Goal: Communication & Community: Share content

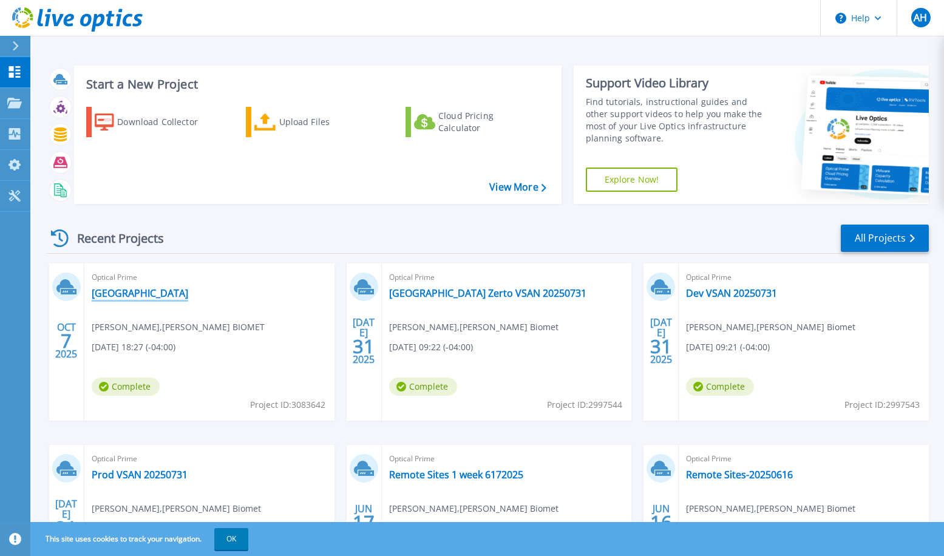
click at [104, 294] on link "[GEOGRAPHIC_DATA]" at bounding box center [140, 293] width 97 height 12
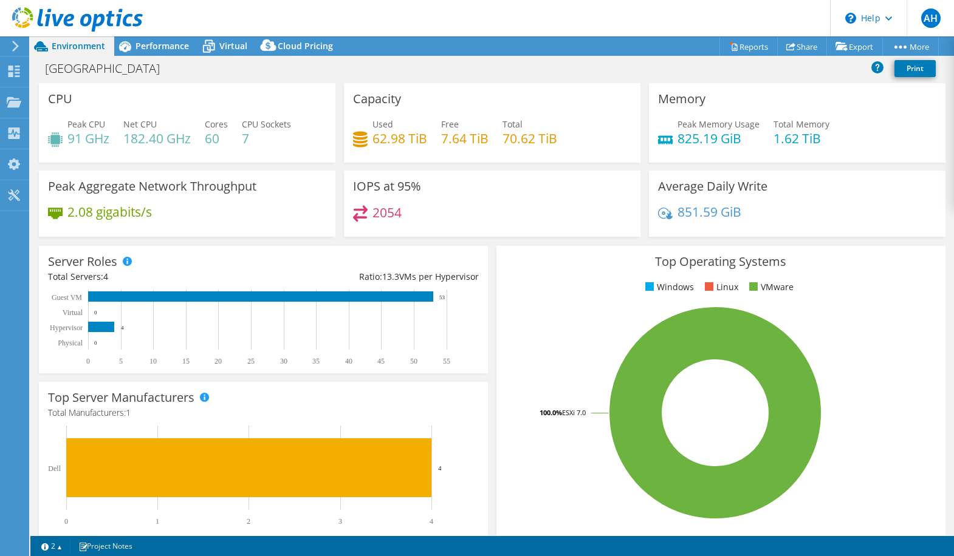
select select "[GEOGRAPHIC_DATA]"
select select "USD"
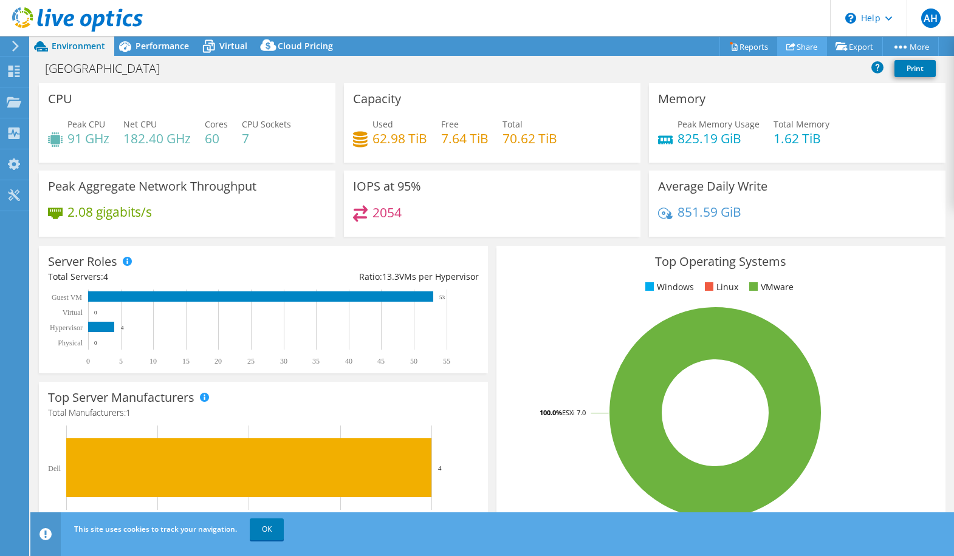
click at [807, 51] on link "Share" at bounding box center [802, 46] width 50 height 19
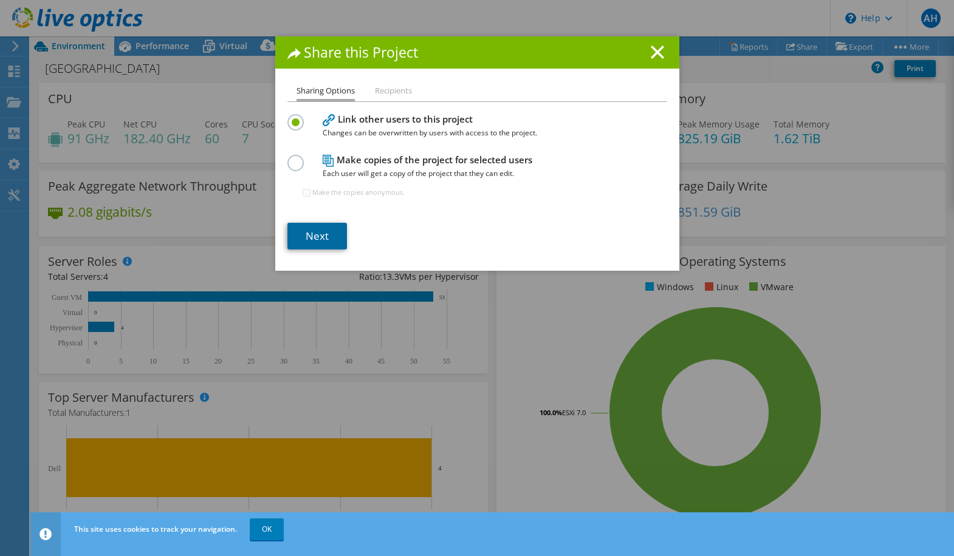
click at [304, 239] on link "Next" at bounding box center [317, 236] width 60 height 27
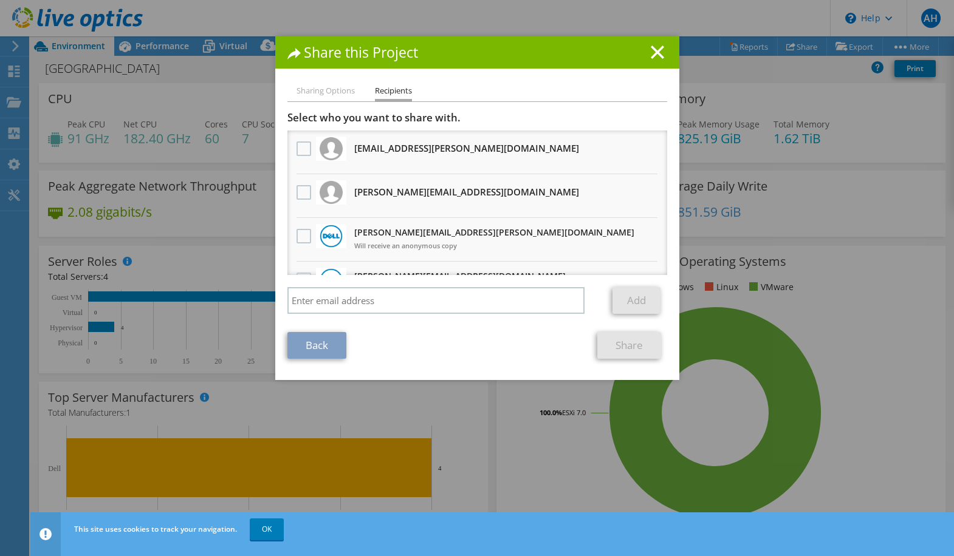
scroll to position [118, 0]
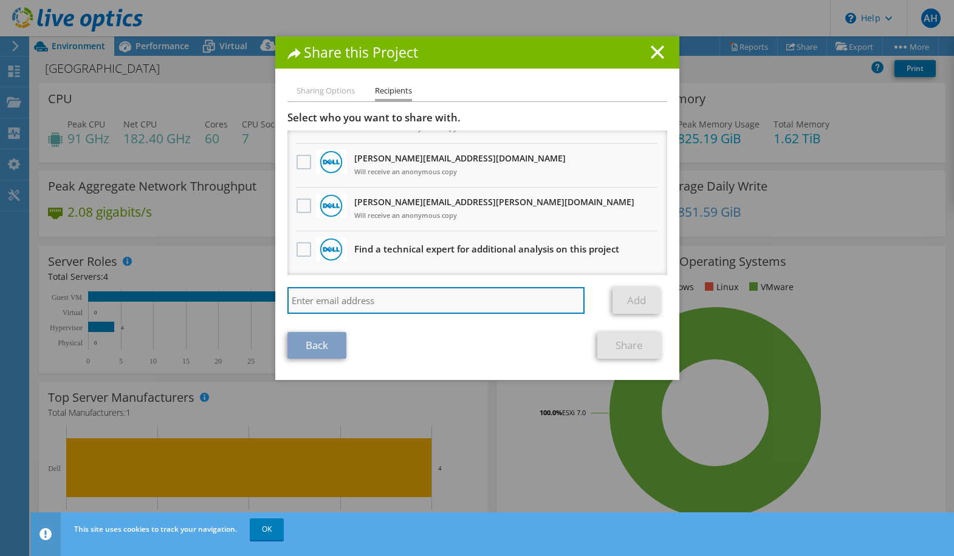
drag, startPoint x: 372, startPoint y: 296, endPoint x: 355, endPoint y: 299, distance: 17.8
click at [370, 296] on input "search" at bounding box center [436, 300] width 298 height 27
type input "tim.huser@ahead.com"
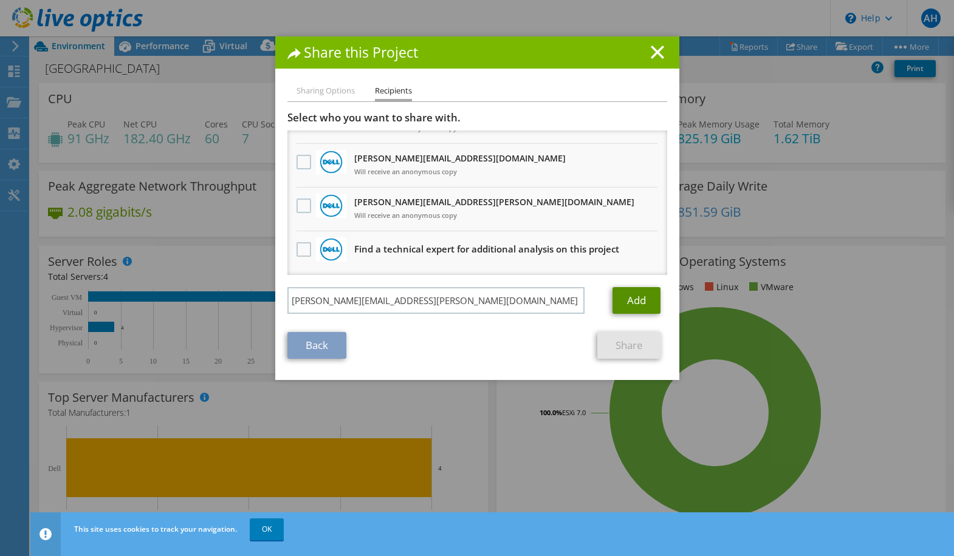
click at [643, 304] on link "Add" at bounding box center [636, 300] width 48 height 27
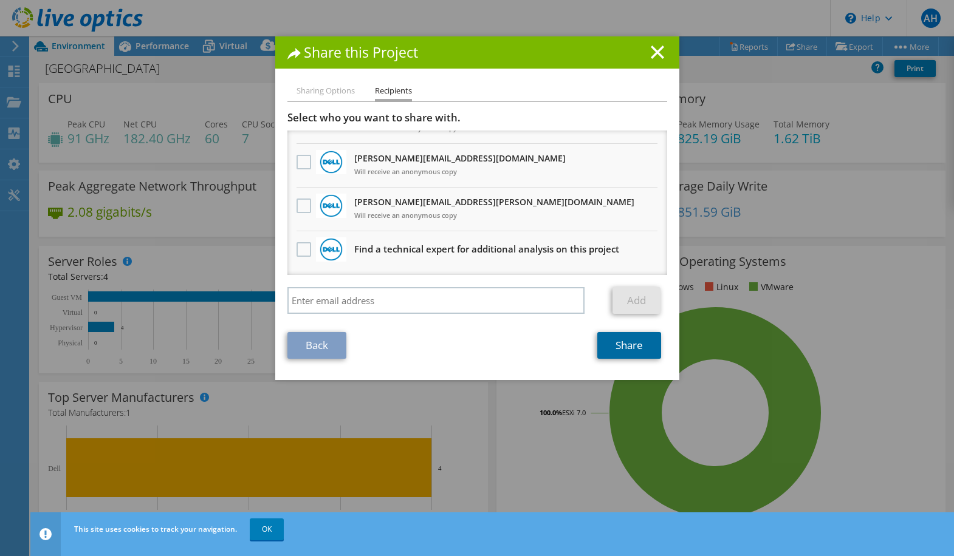
click at [619, 344] on link "Share" at bounding box center [629, 345] width 64 height 27
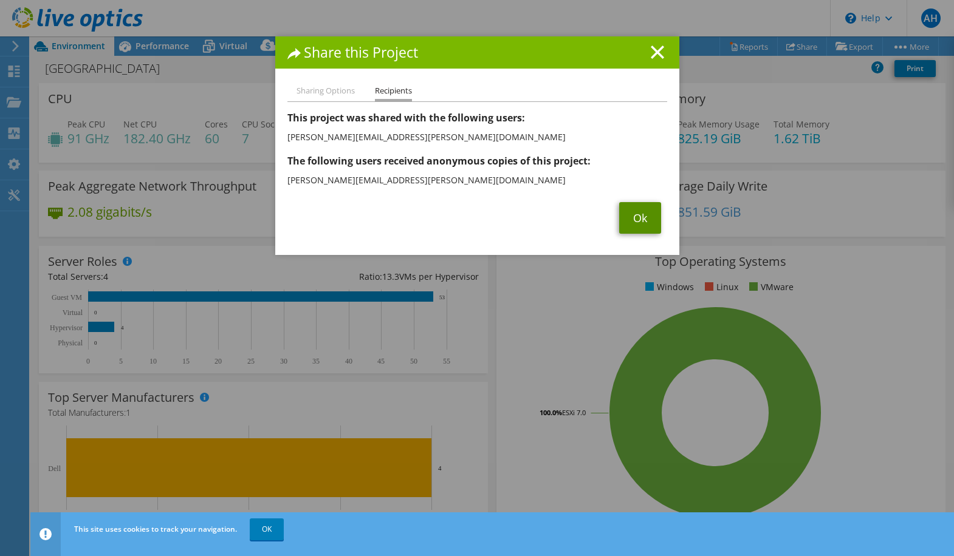
click at [636, 216] on link "Ok" at bounding box center [640, 218] width 42 height 32
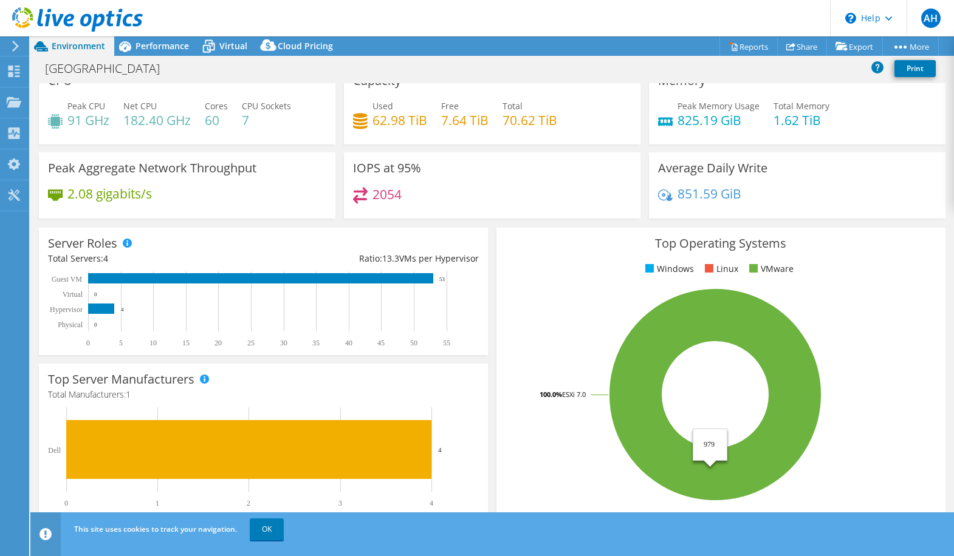
scroll to position [0, 0]
